Goal: Information Seeking & Learning: Learn about a topic

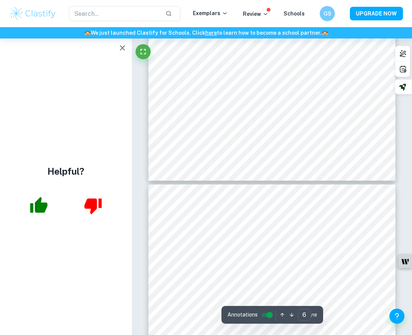
scroll to position [1891, 0]
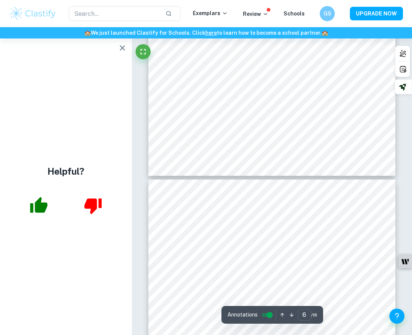
type input "7"
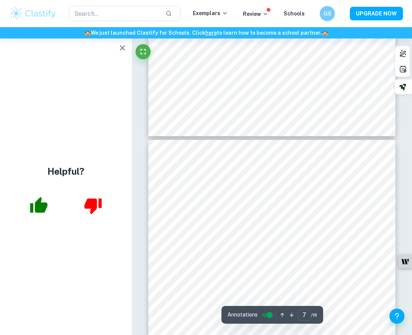
scroll to position [2048, 0]
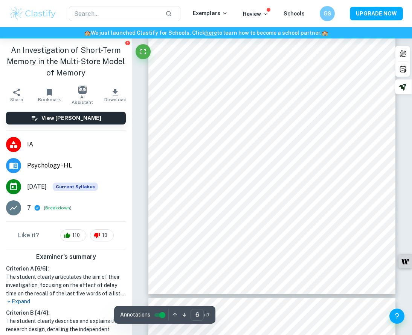
scroll to position [1778, 0]
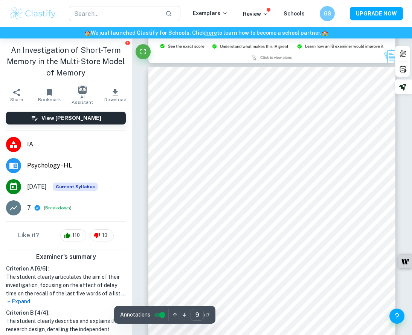
scroll to position [2633, 0]
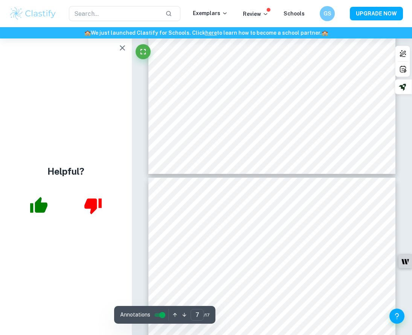
type input "8"
